Goal: Share content

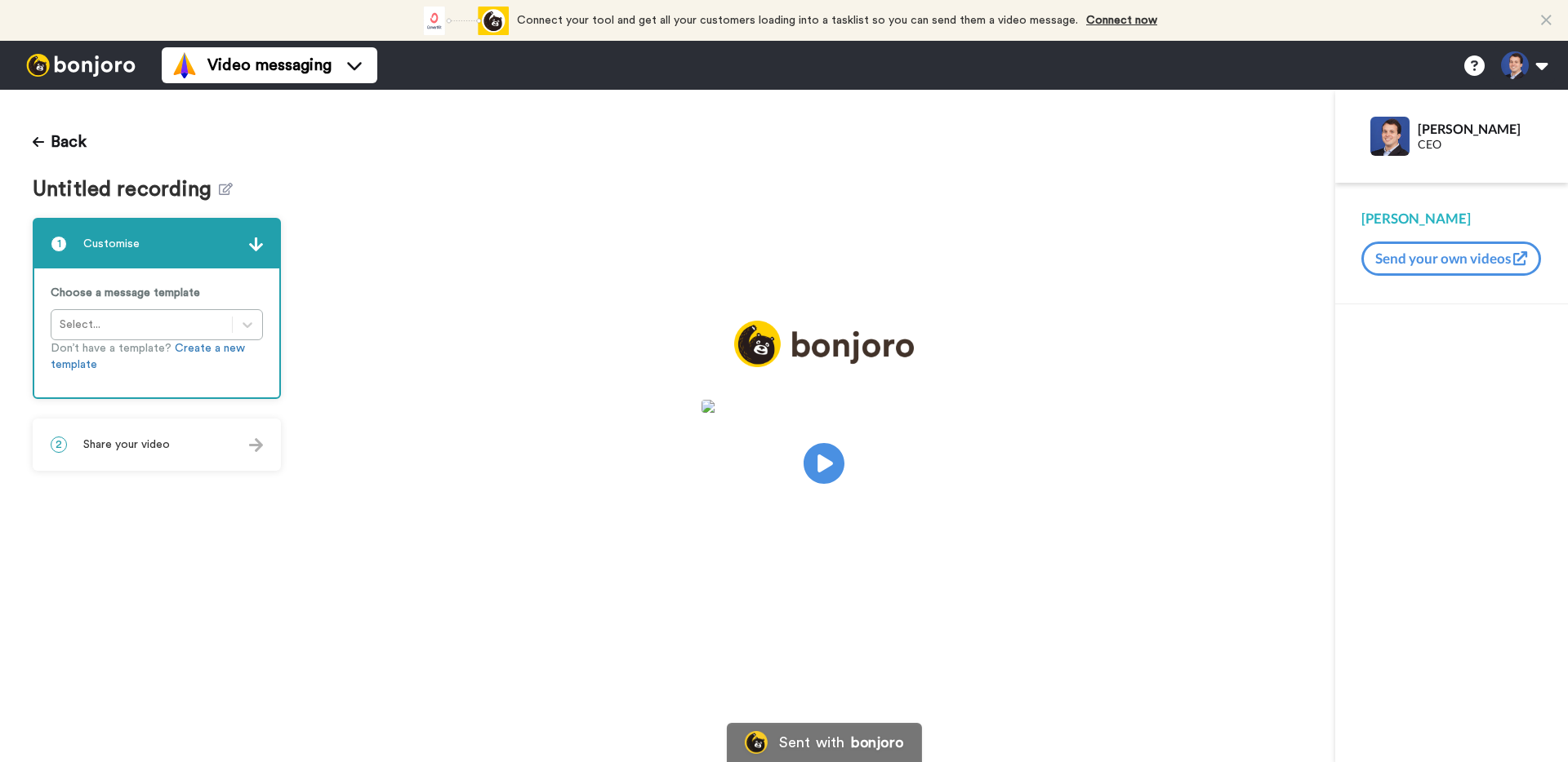
click at [183, 446] on div "2 Share your video" at bounding box center [156, 444] width 245 height 49
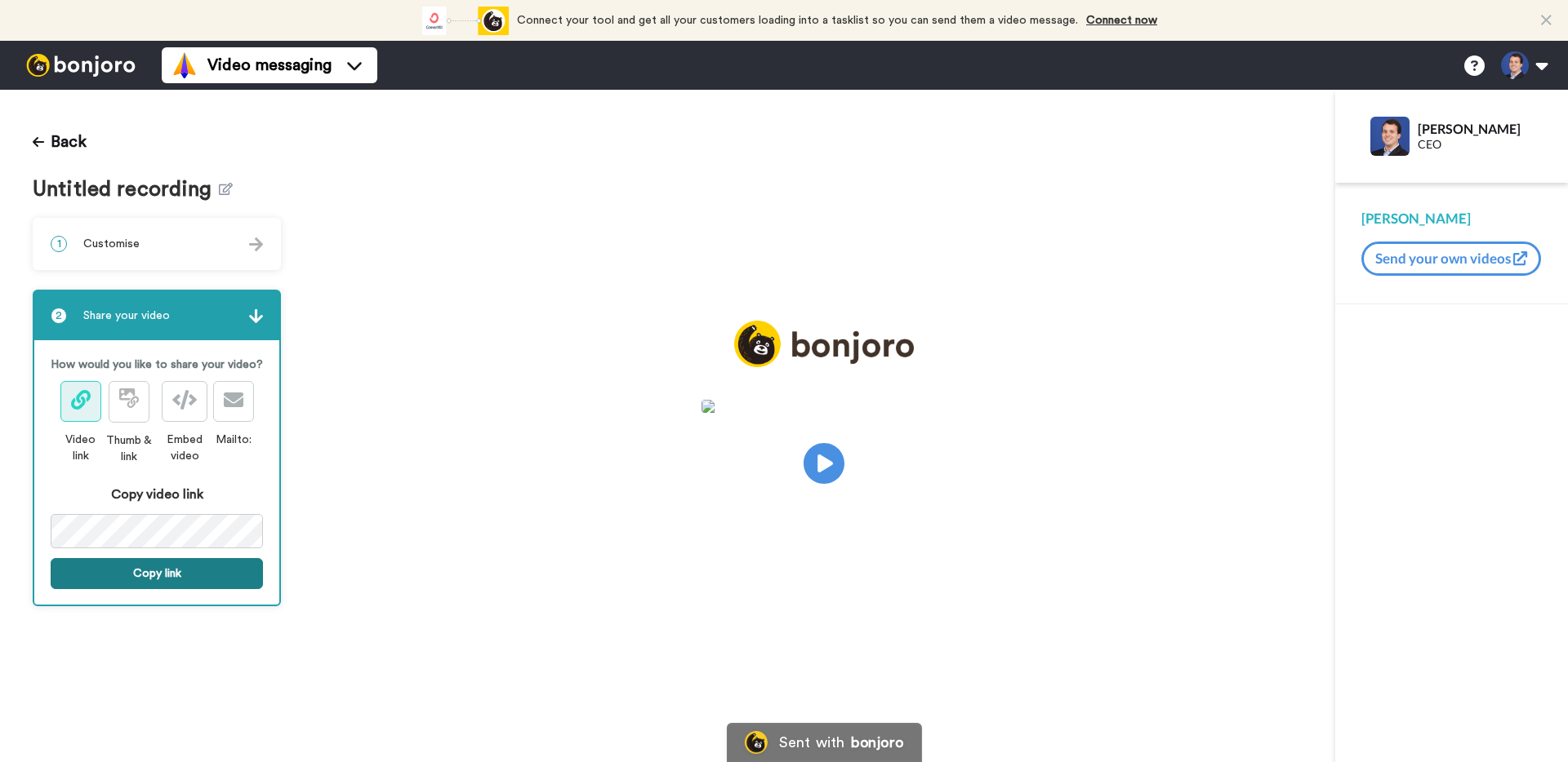
click at [197, 587] on button "Copy link" at bounding box center [157, 573] width 212 height 31
